Goal: Find specific page/section: Find specific page/section

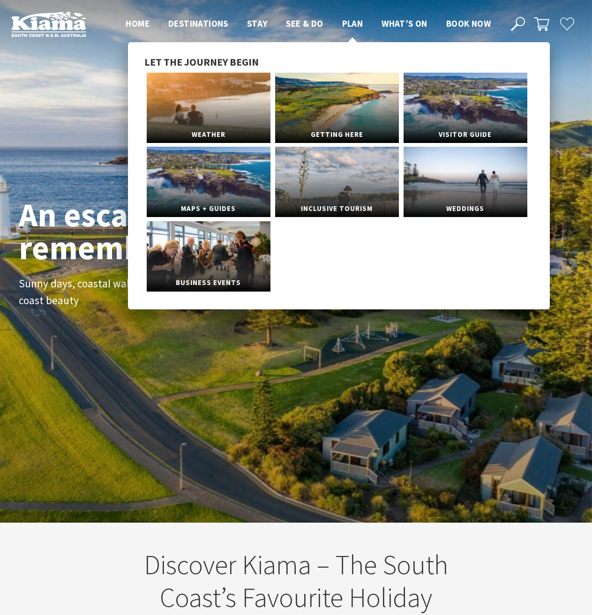
scroll to position [157, 599]
click at [440, 113] on link "Visitor Guide" at bounding box center [466, 108] width 124 height 70
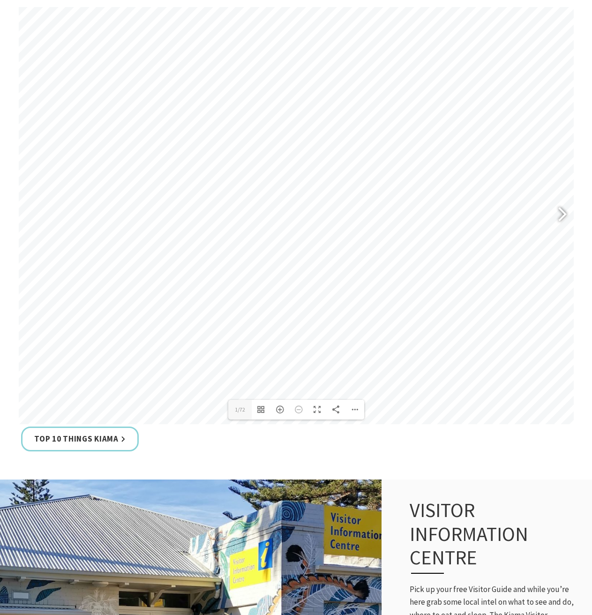
scroll to position [563, 0]
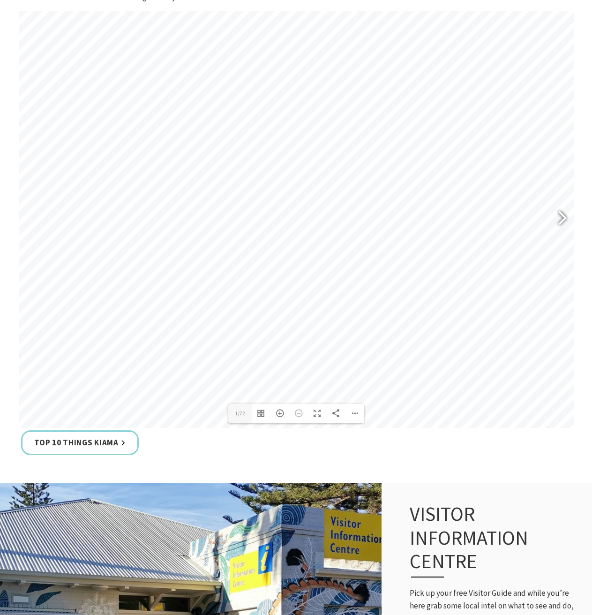
click at [563, 221] on div at bounding box center [559, 219] width 22 height 34
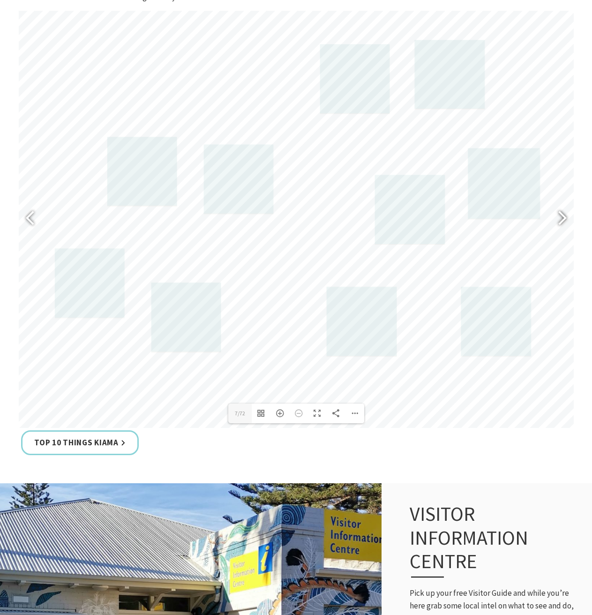
click at [563, 221] on div at bounding box center [559, 219] width 22 height 34
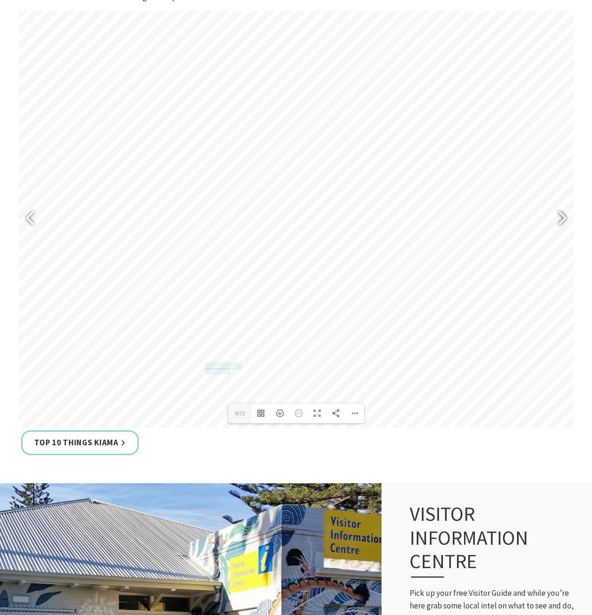
click at [563, 221] on div at bounding box center [559, 219] width 22 height 34
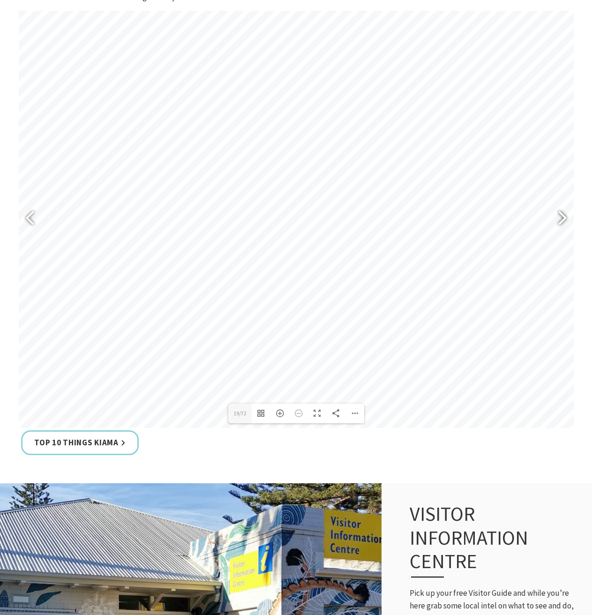
click at [563, 221] on div at bounding box center [559, 219] width 22 height 34
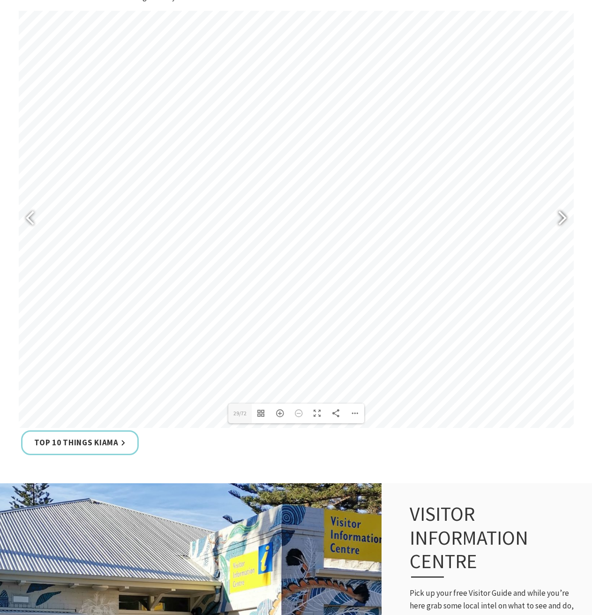
click at [563, 221] on div at bounding box center [559, 219] width 22 height 34
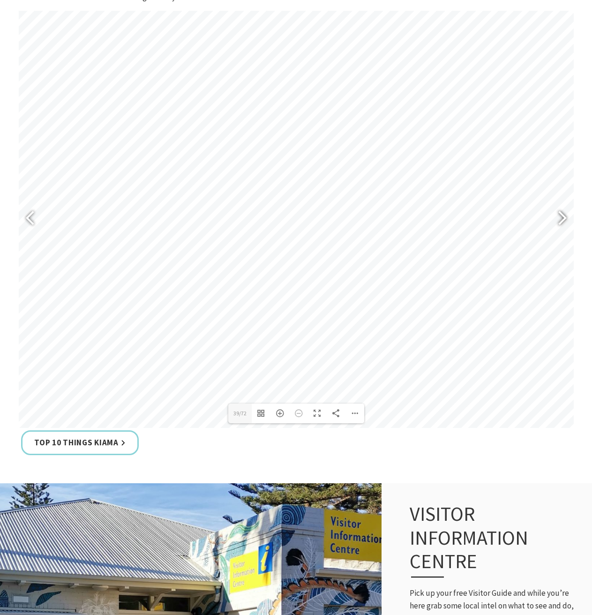
click at [563, 221] on div at bounding box center [559, 219] width 22 height 34
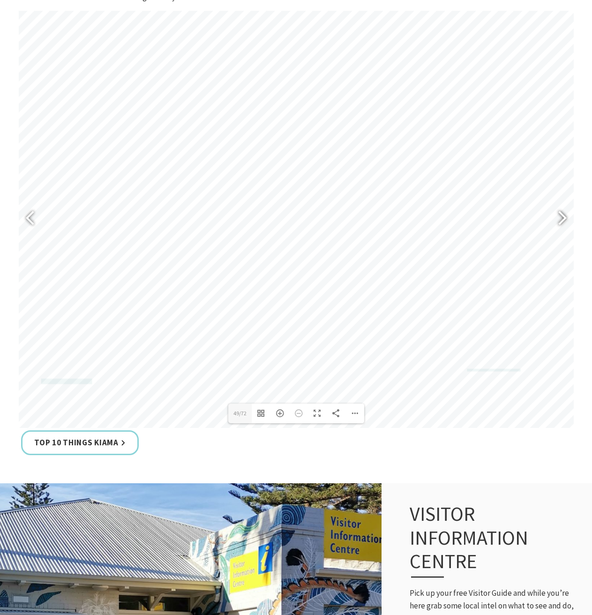
click at [563, 221] on div at bounding box center [559, 219] width 22 height 34
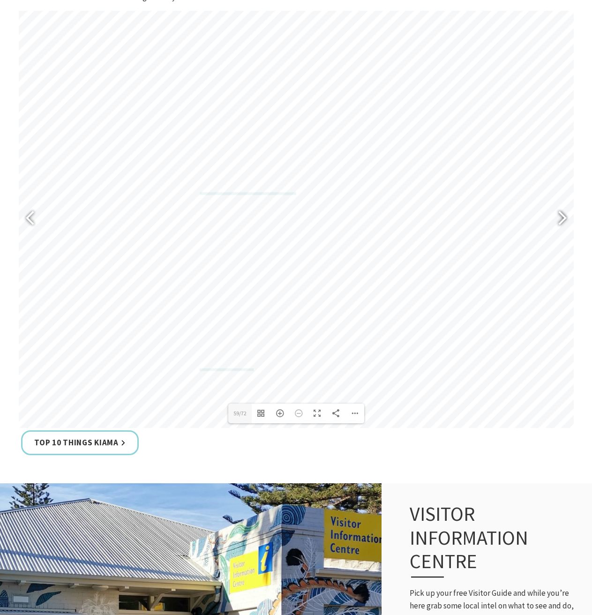
click at [563, 221] on div at bounding box center [559, 219] width 22 height 34
type input "63"
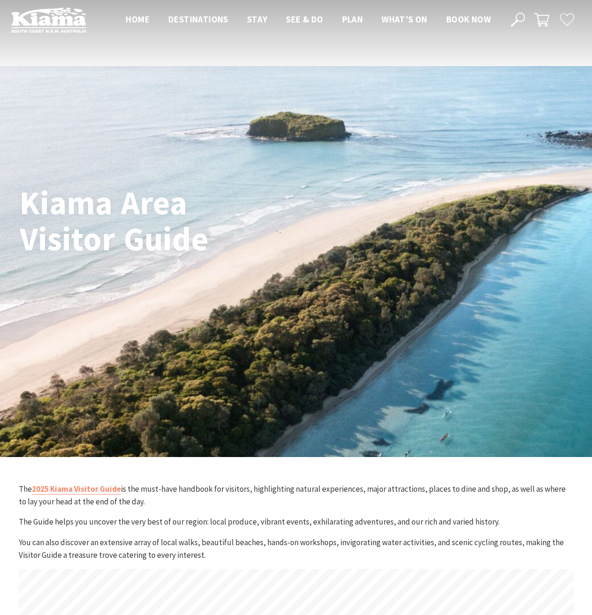
scroll to position [0, 0]
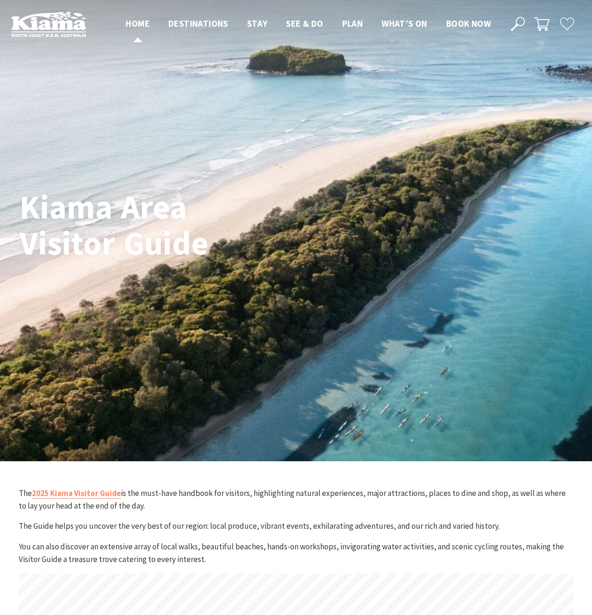
click at [137, 25] on span "Home" at bounding box center [138, 23] width 24 height 11
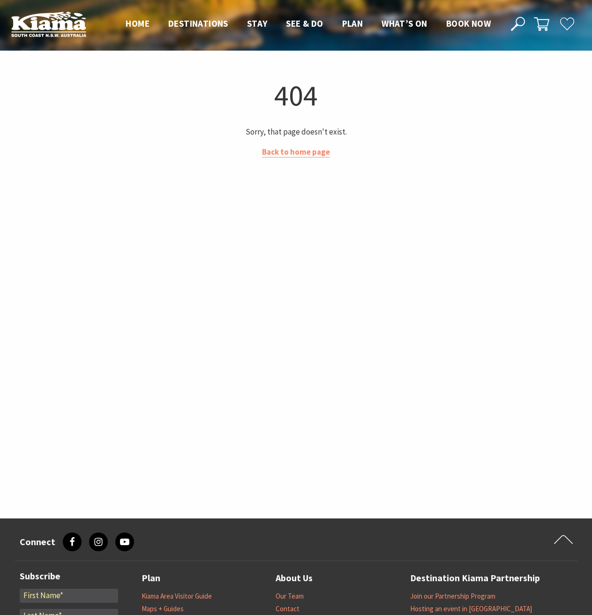
click at [137, 25] on span "Home" at bounding box center [138, 23] width 24 height 11
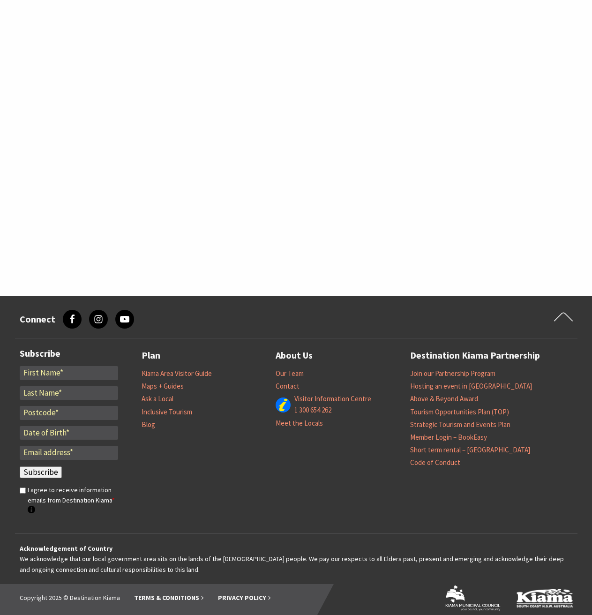
scroll to position [233, 0]
